Goal: Information Seeking & Learning: Understand process/instructions

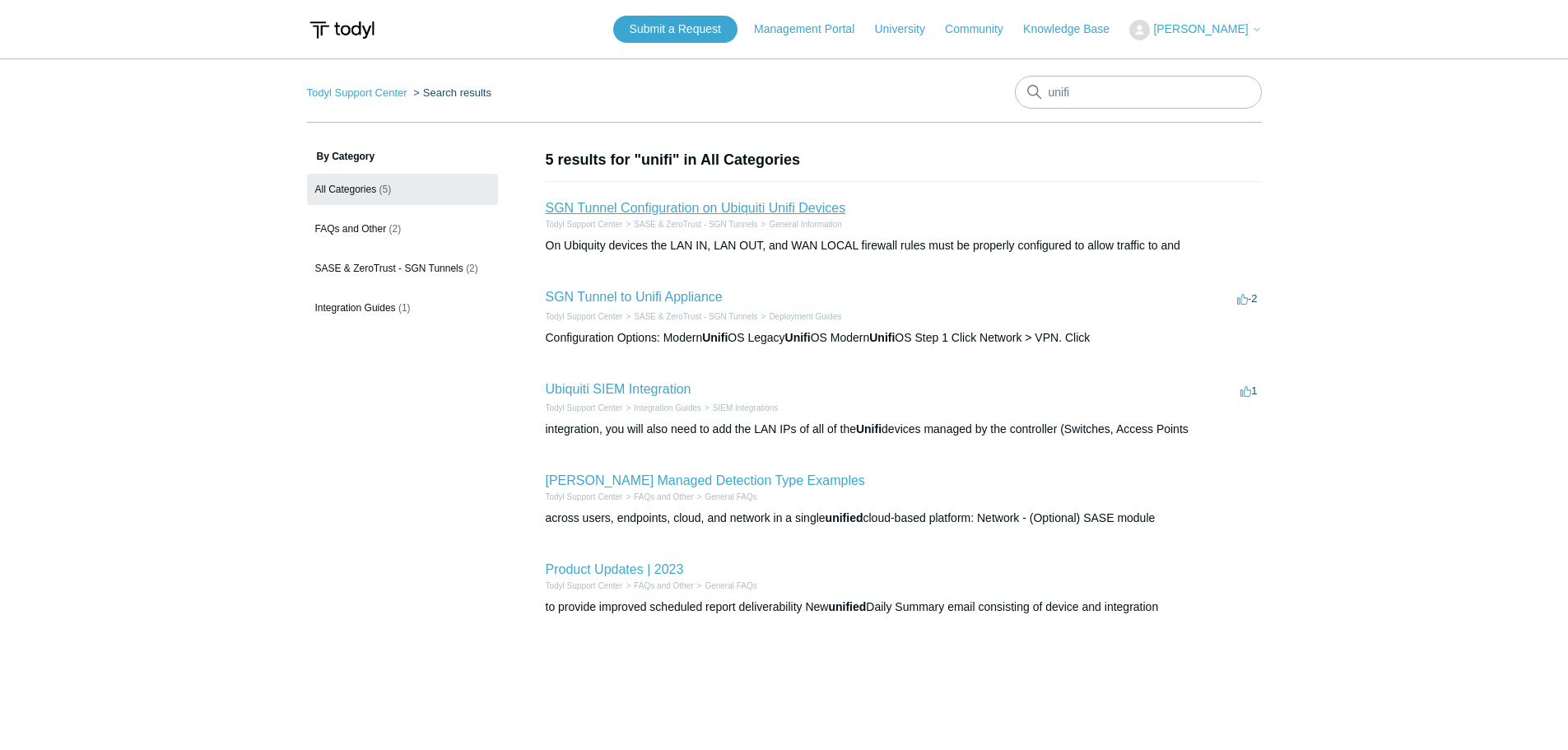
click at [802, 208] on link "SGN Tunnel Configuration on Ubiquiti Unifi Devices" at bounding box center [695, 208] width 301 height 14
click at [673, 291] on link "SGN Tunnel to Unifi Appliance" at bounding box center [634, 296] width 177 height 14
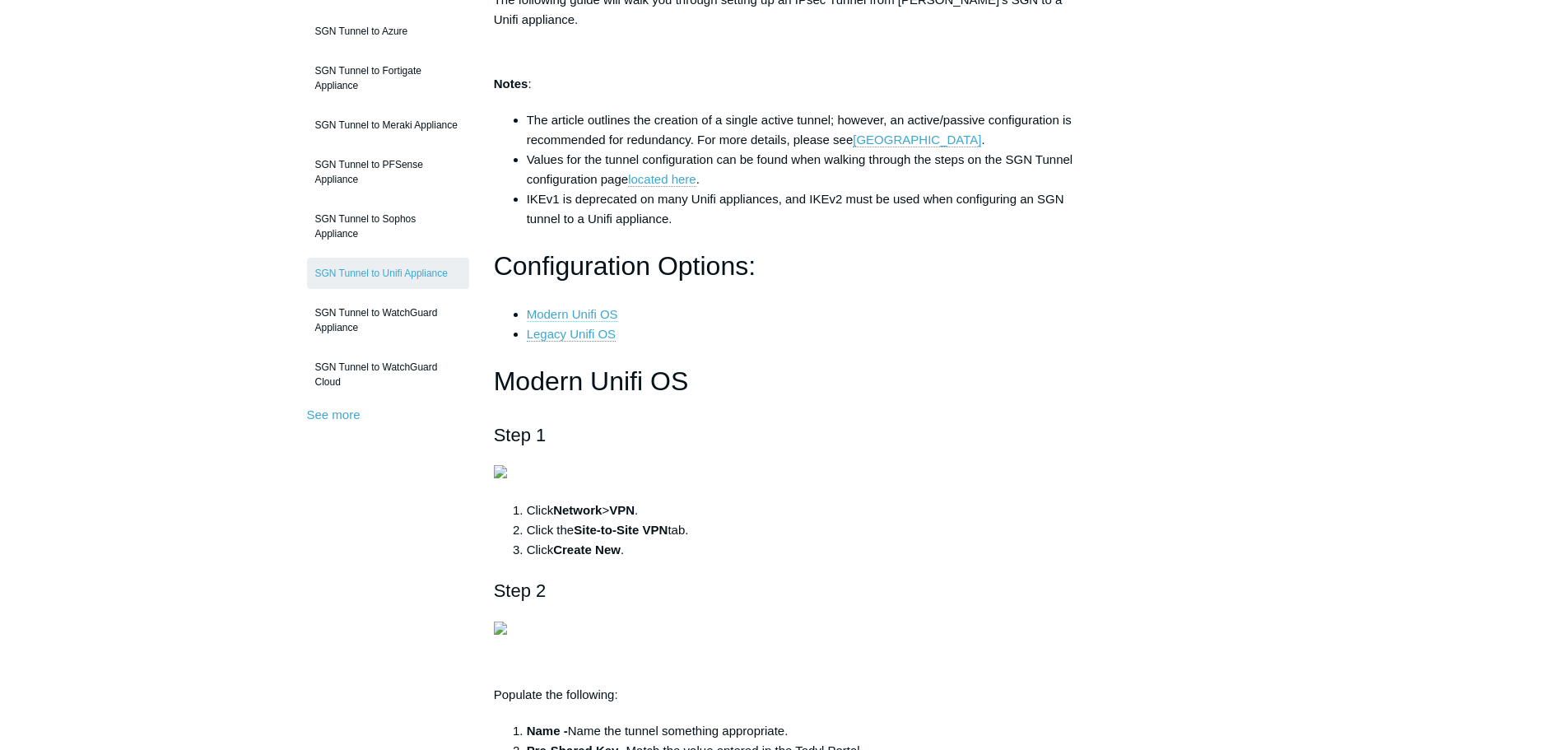
click at [592, 311] on link "Modern Unifi OS" at bounding box center [572, 314] width 92 height 15
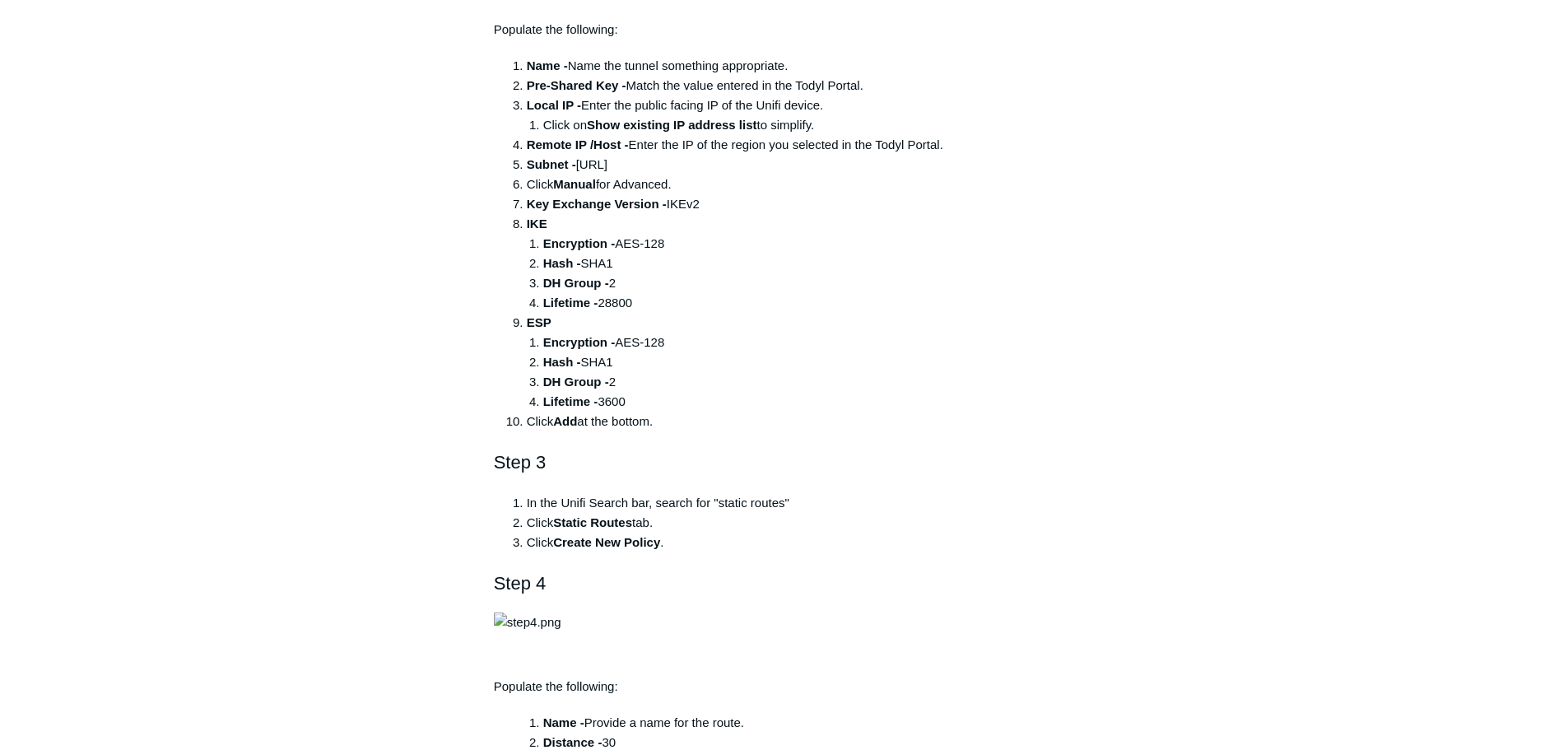
scroll to position [964, 0]
